Goal: Task Accomplishment & Management: Use online tool/utility

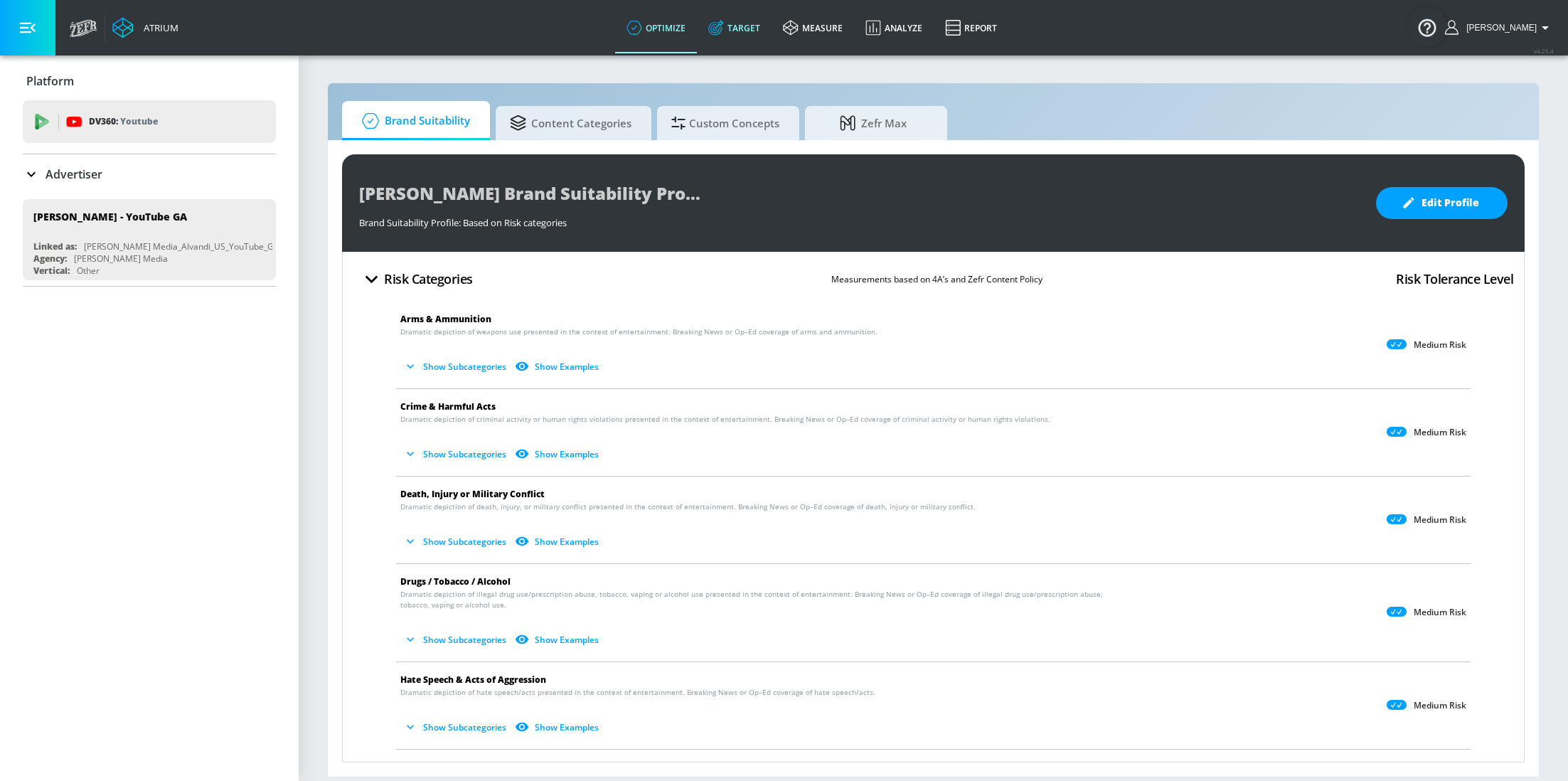
click at [736, 16] on link "Target" at bounding box center [734, 28] width 75 height 51
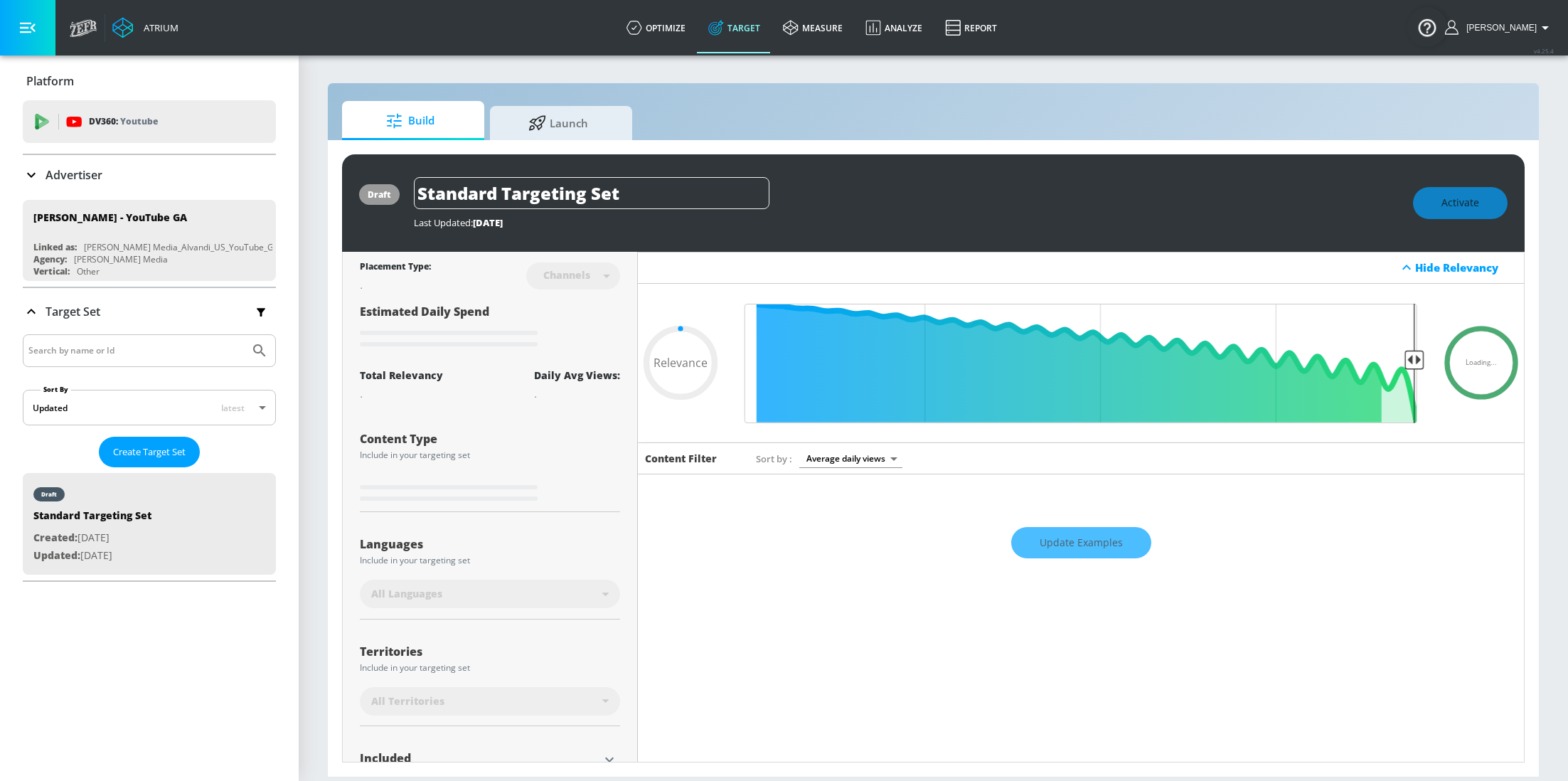
type input "0.05"
click at [525, 134] on span "Launch" at bounding box center [558, 120] width 108 height 34
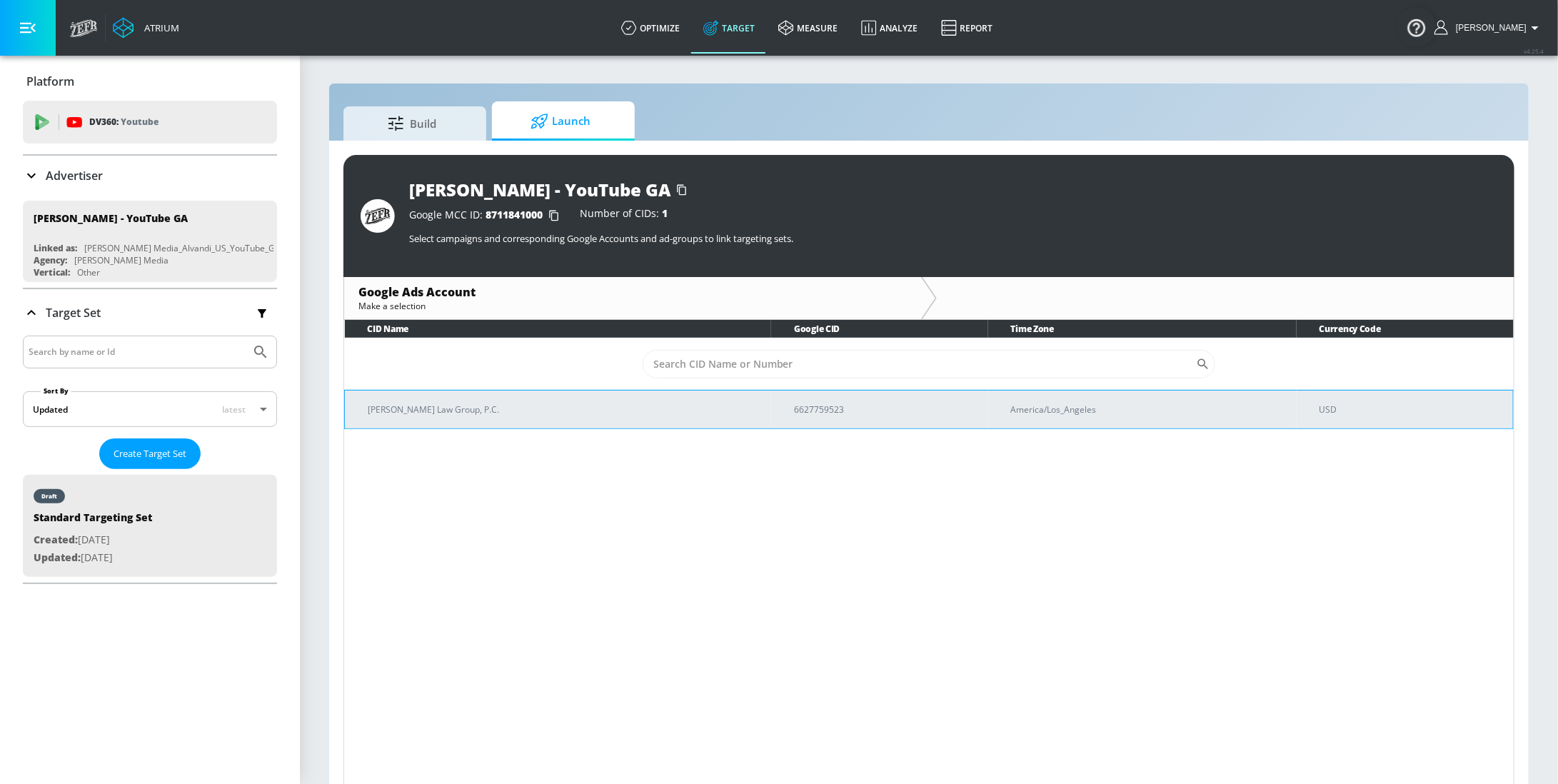
click at [771, 420] on td "6627759523" at bounding box center [879, 409] width 217 height 39
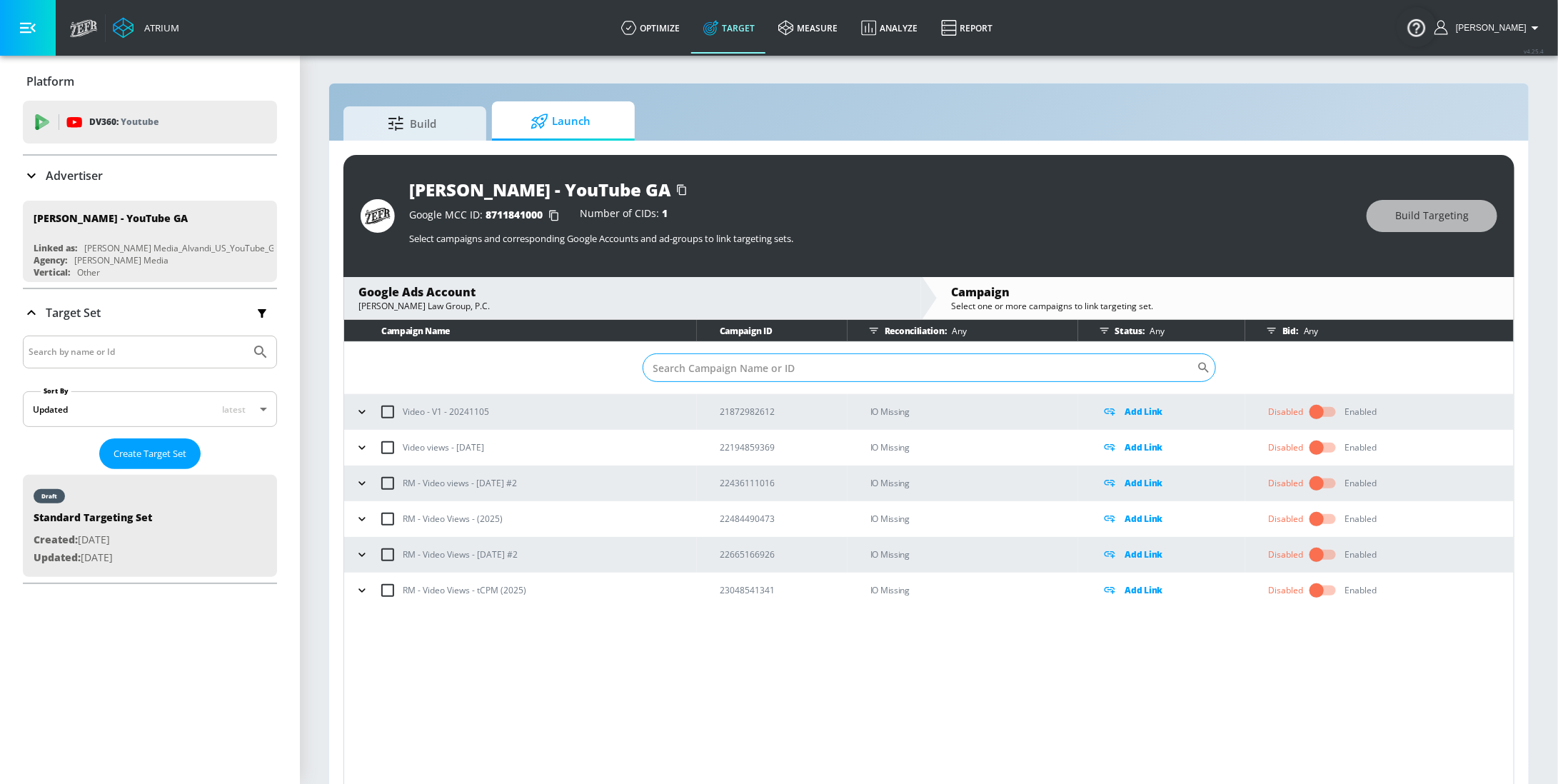
click at [765, 360] on input "Sort By" at bounding box center [920, 368] width 554 height 29
paste input "23048541341"
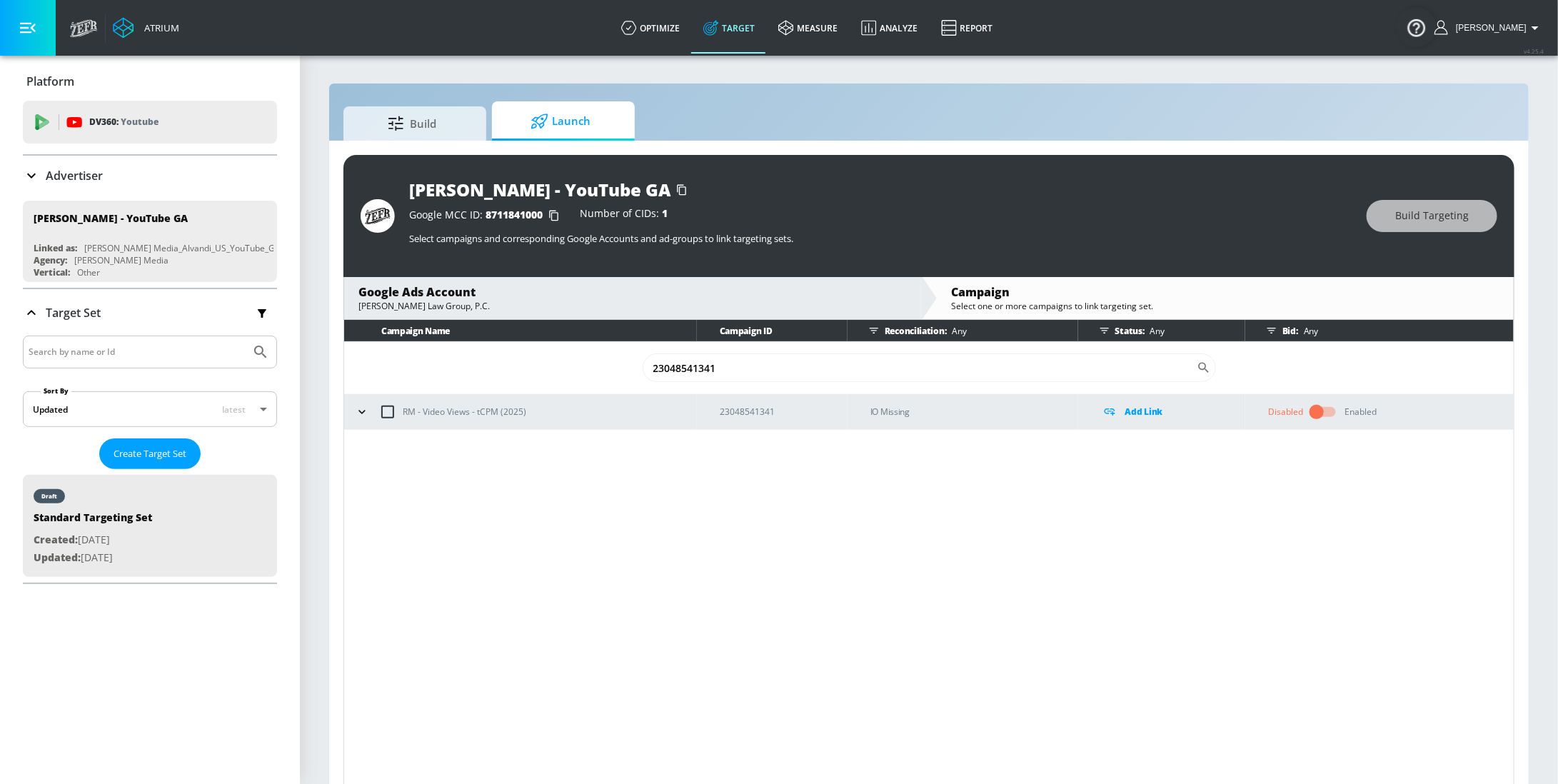
type input "23048541341"
click at [366, 411] on icon "button" at bounding box center [362, 412] width 14 height 14
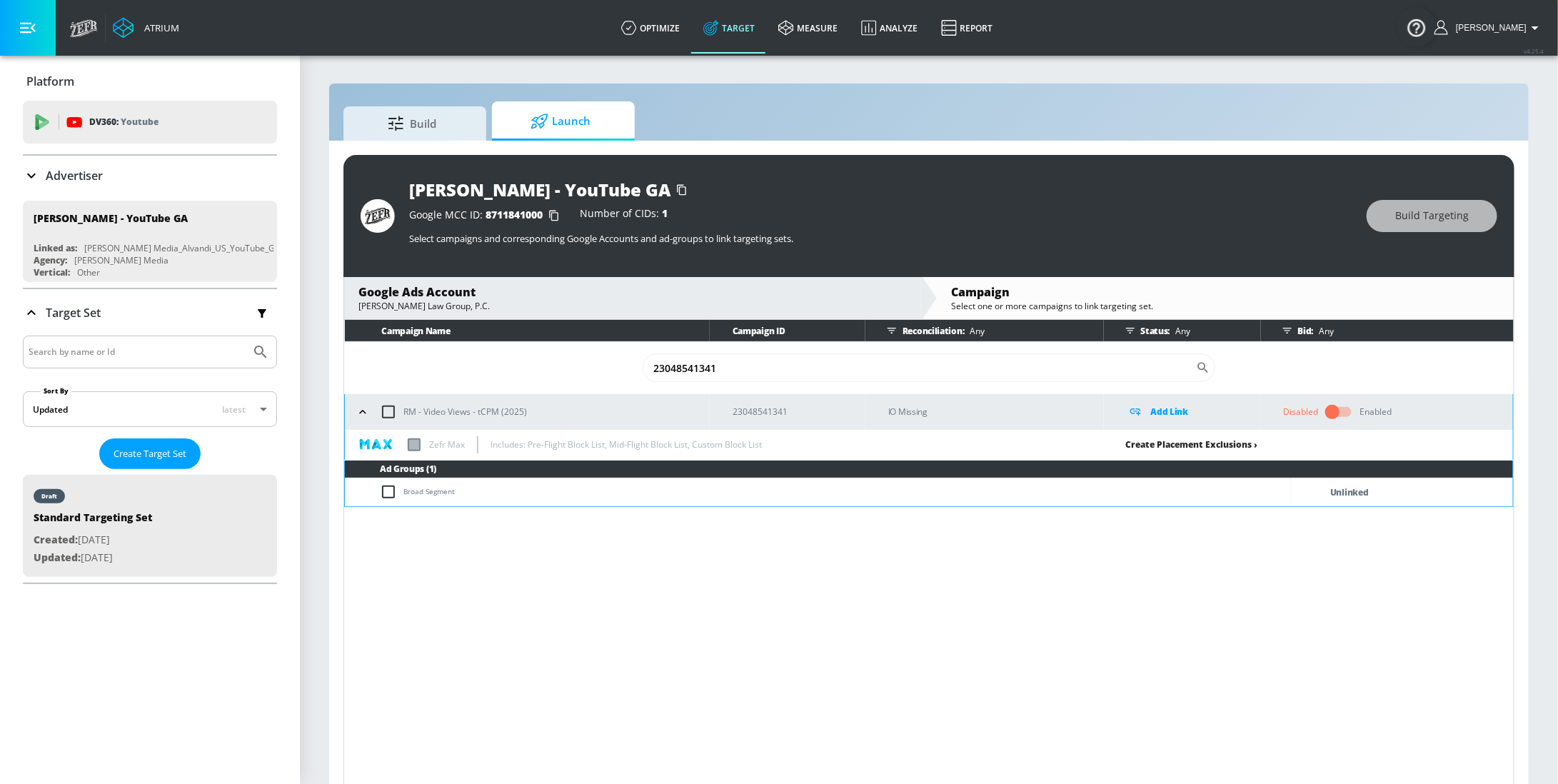
click at [1199, 441] on link "Create Placement Exclusions ›" at bounding box center [1192, 444] width 132 height 12
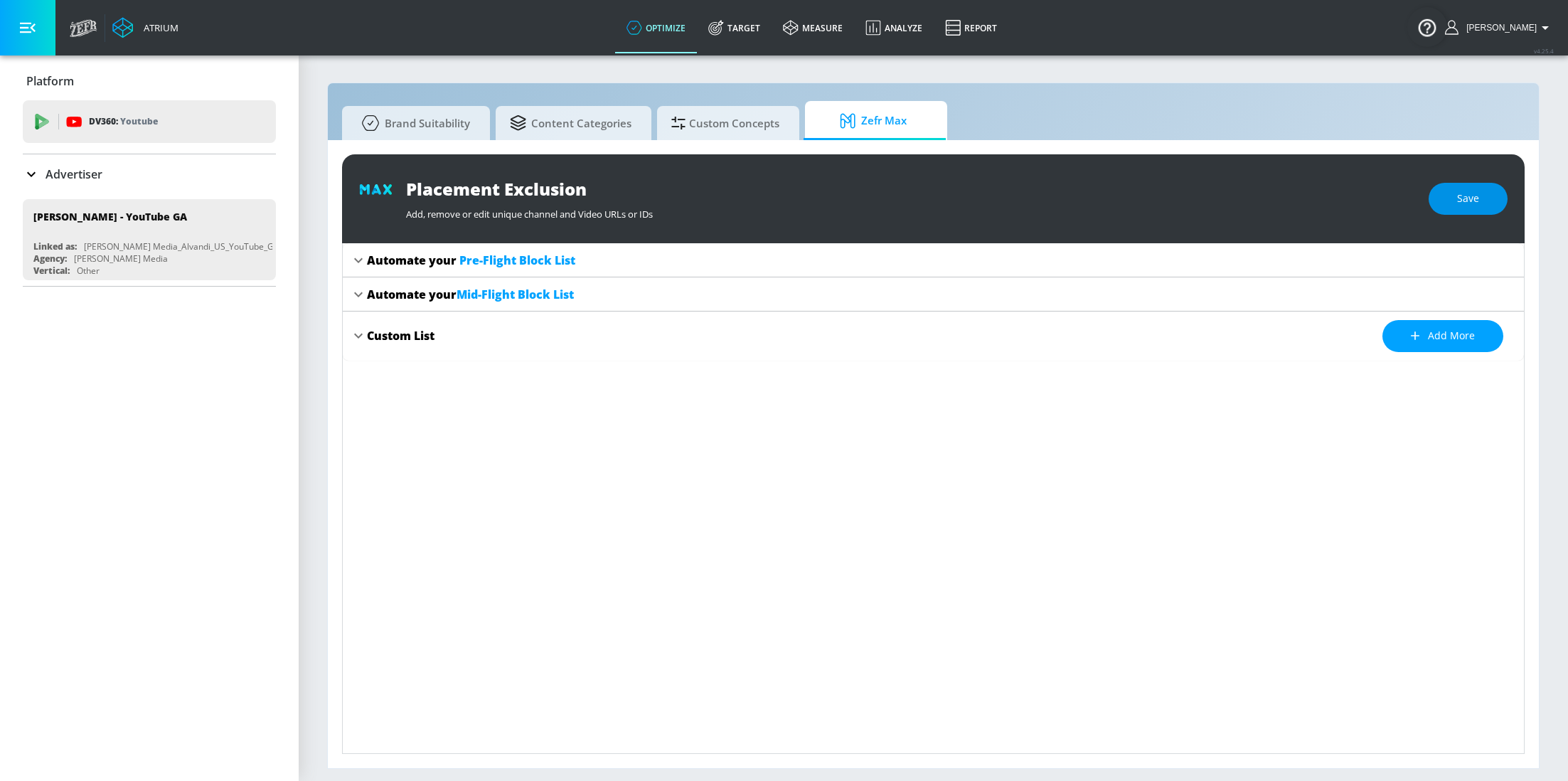
click at [1462, 209] on button "Save" at bounding box center [1468, 198] width 79 height 32
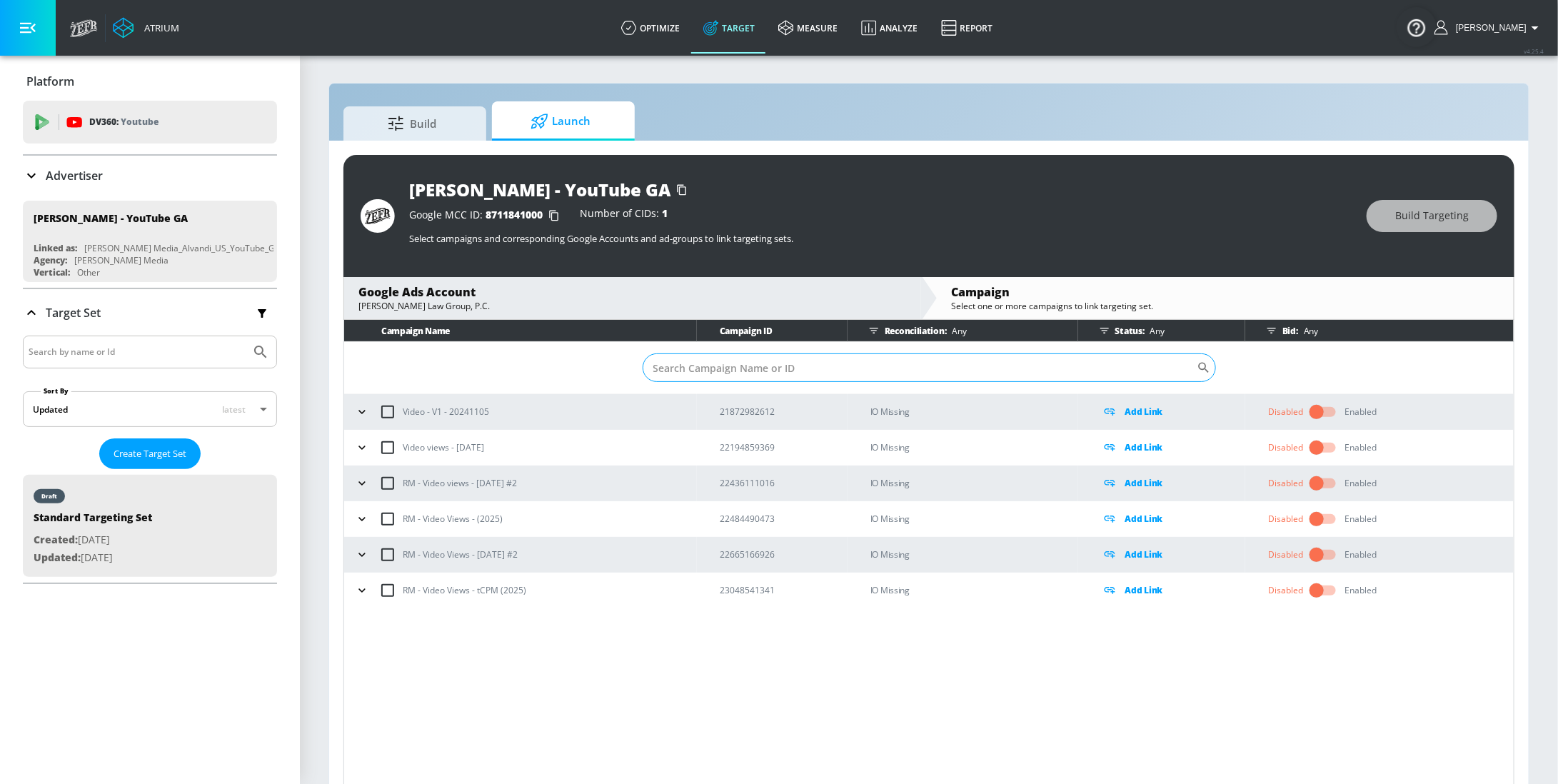
click at [775, 372] on input "Sort By" at bounding box center [920, 368] width 554 height 29
paste input "23048541341"
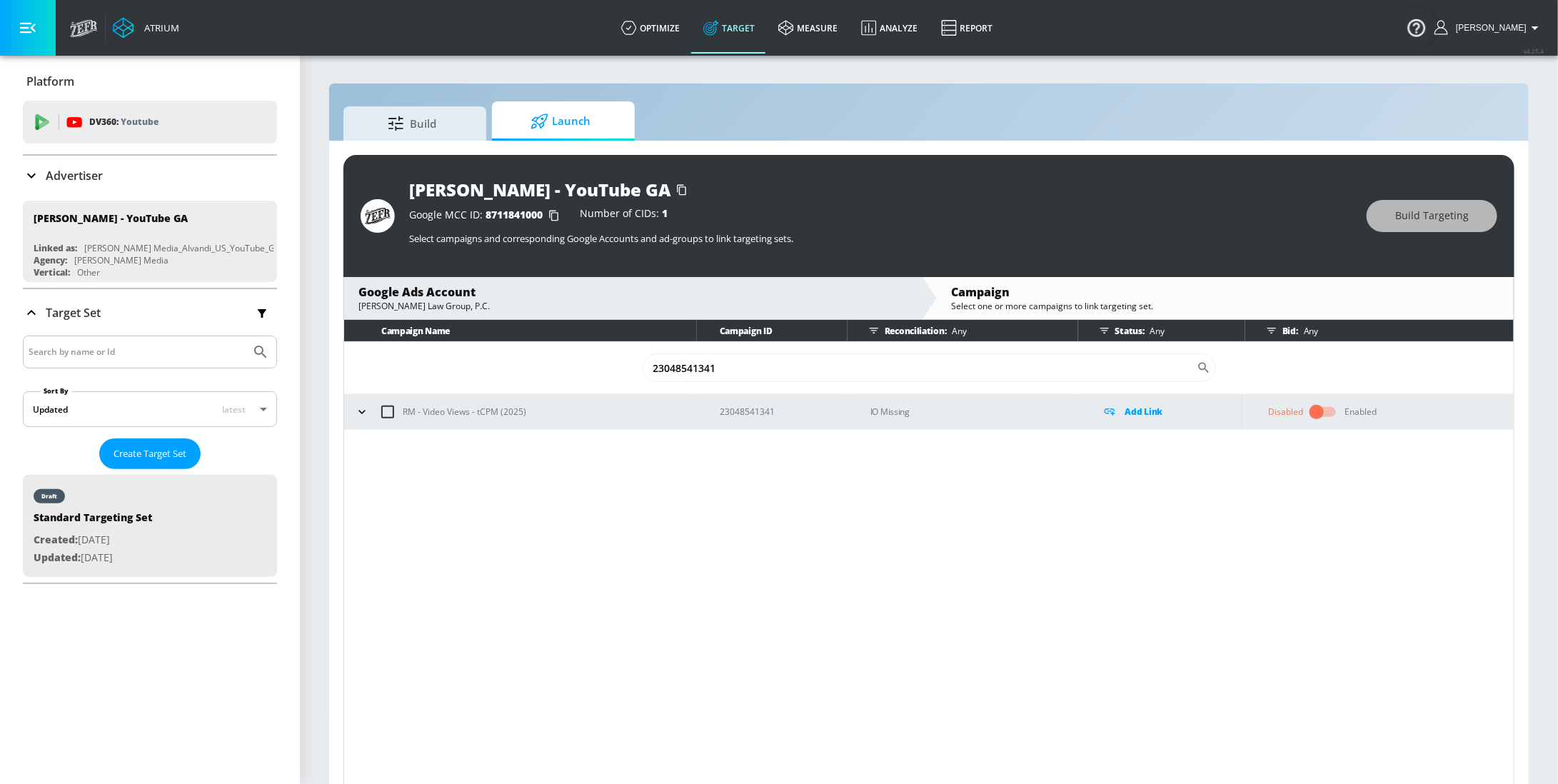
type input "23048541341"
click at [360, 415] on icon "button" at bounding box center [362, 412] width 14 height 14
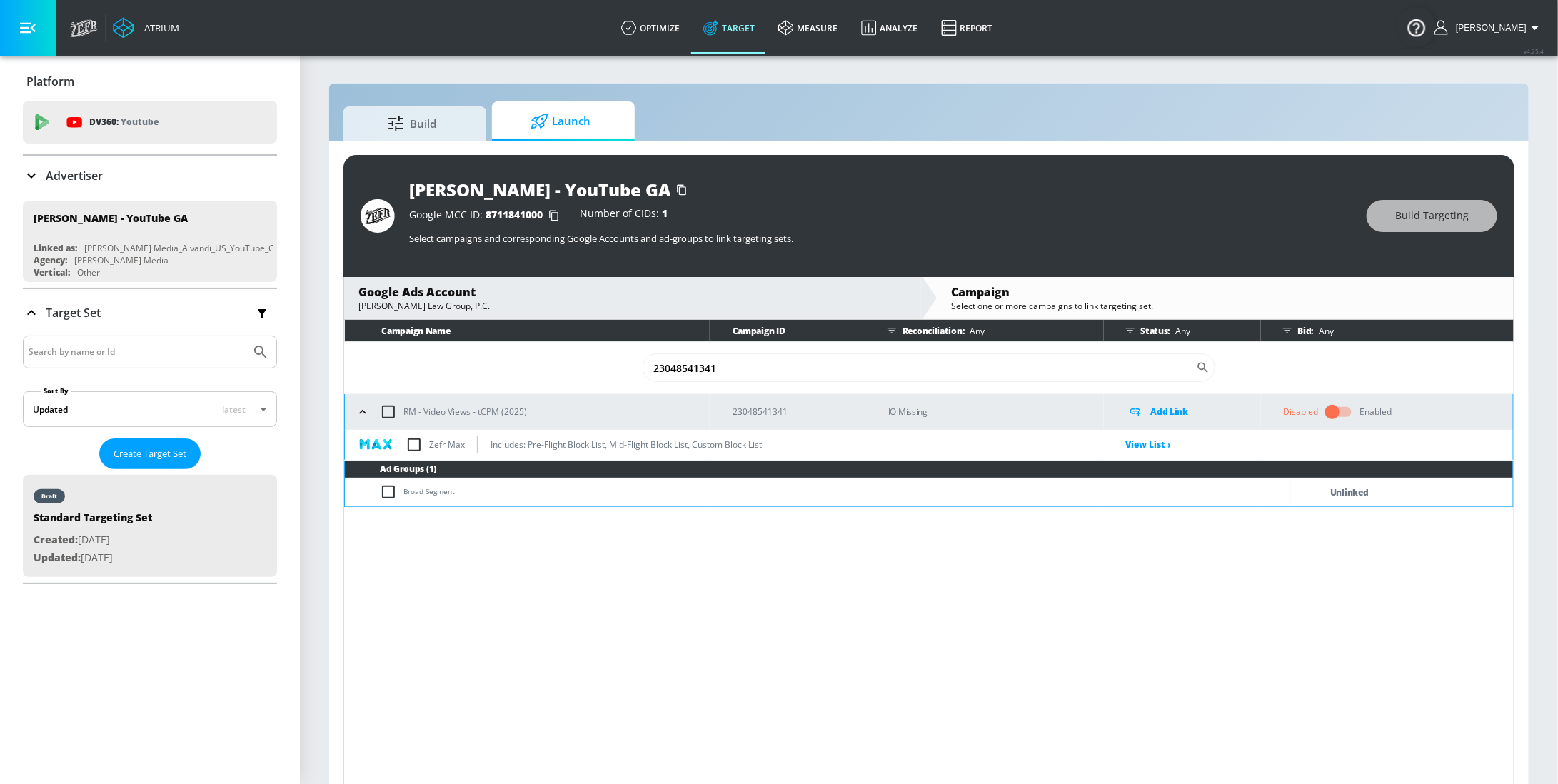
click at [412, 441] on input "checkbox" at bounding box center [413, 444] width 30 height 30
checkbox input "true"
